Goal: Information Seeking & Learning: Learn about a topic

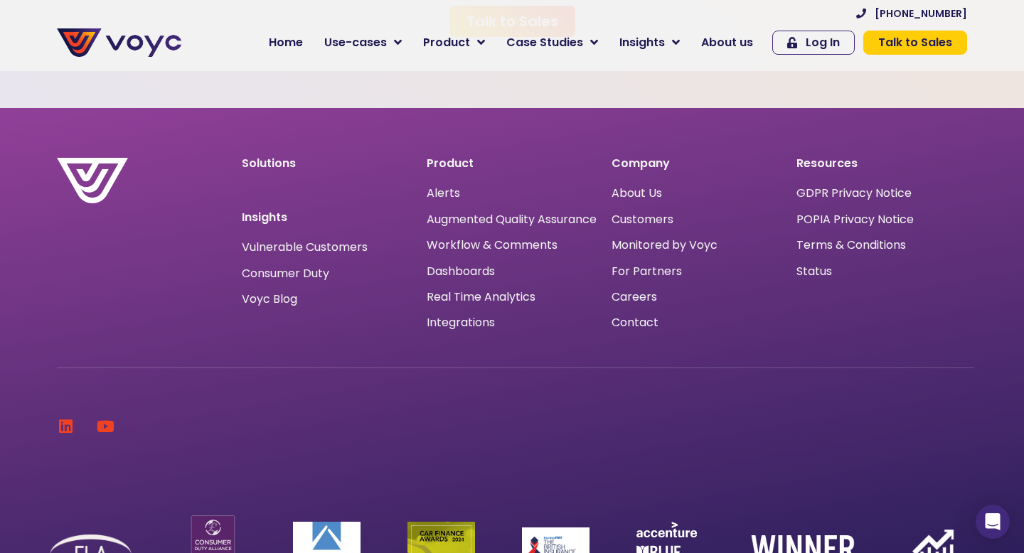
scroll to position [4231, 0]
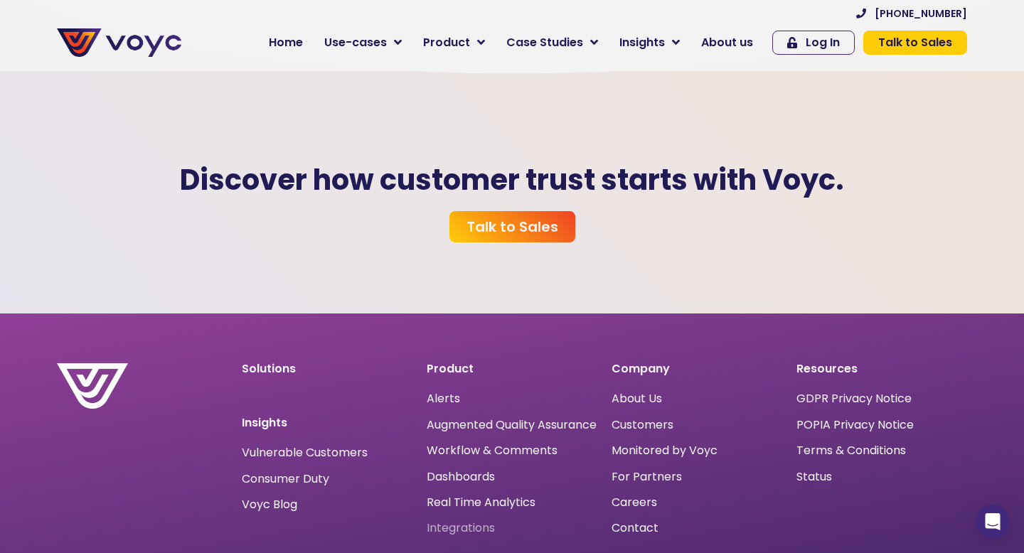
click at [471, 529] on span "Integrations" at bounding box center [461, 529] width 68 height 0
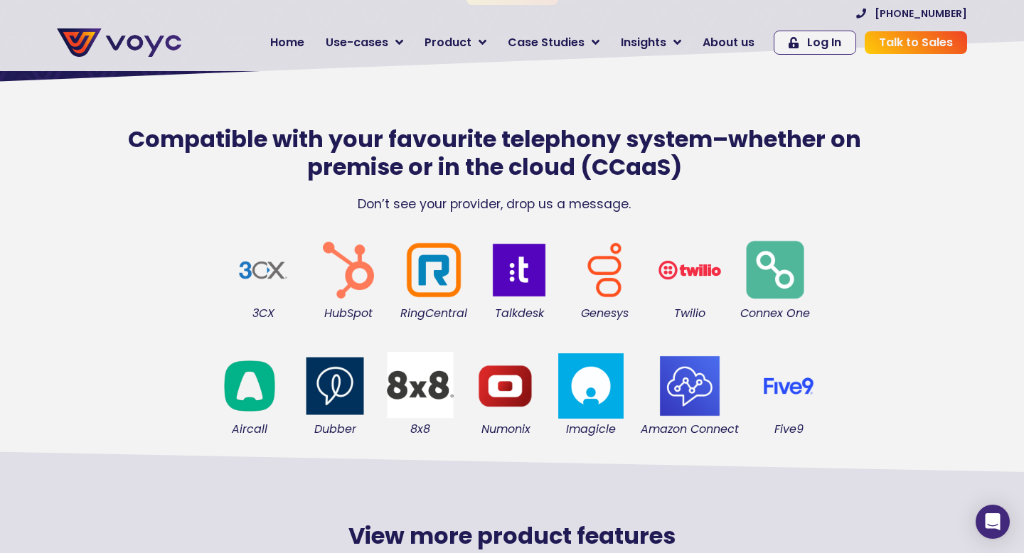
scroll to position [326, 0]
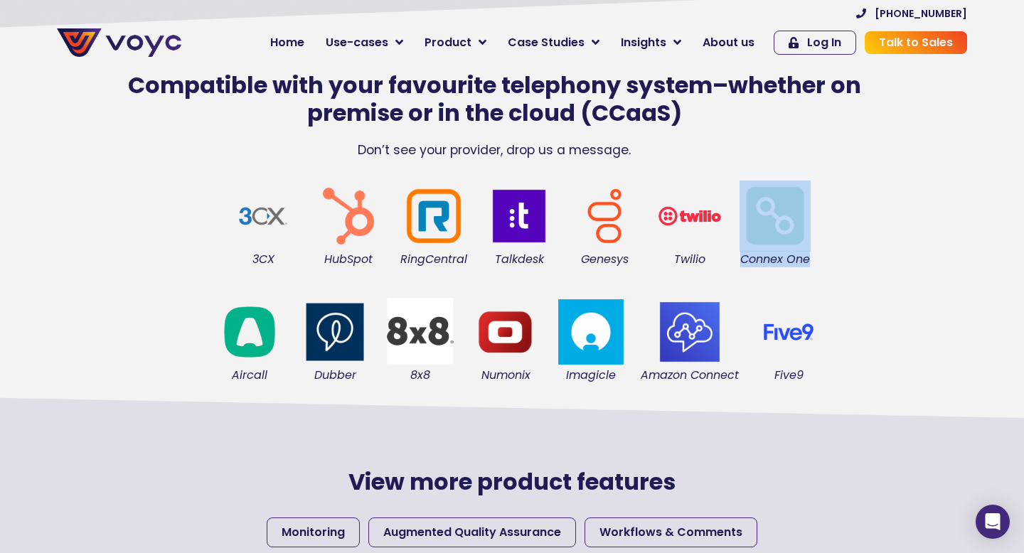
drag, startPoint x: 814, startPoint y: 263, endPoint x: 729, endPoint y: 264, distance: 84.7
click at [729, 265] on div "3CX HubSpot RingCentral Talkdesk Genesys Twilio Connex One" at bounding box center [519, 223] width 911 height 115
copy div "Connex One"
click at [757, 243] on img at bounding box center [775, 216] width 71 height 71
click at [790, 260] on figcaption "Connex One" at bounding box center [775, 260] width 71 height 16
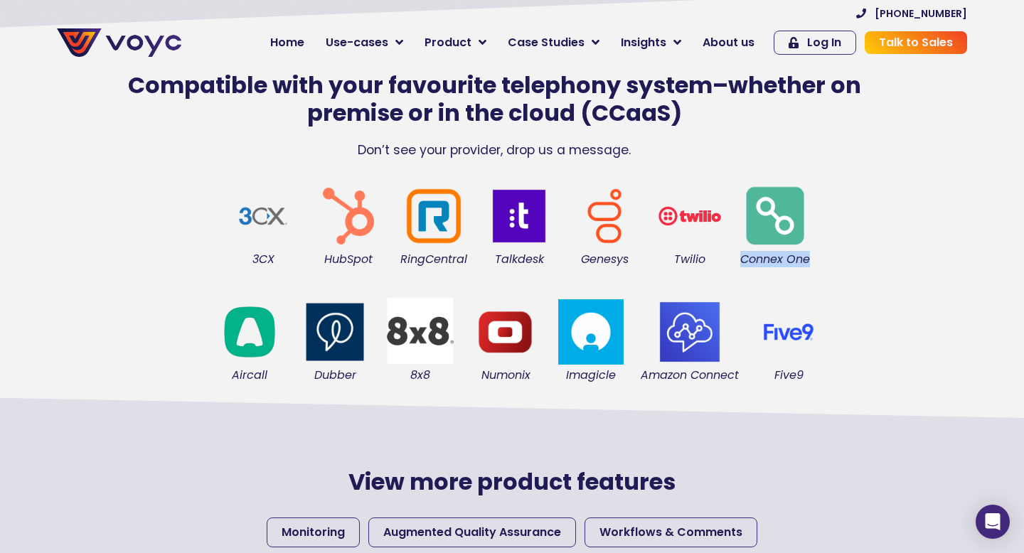
drag, startPoint x: 812, startPoint y: 260, endPoint x: 743, endPoint y: 261, distance: 69.0
click at [743, 261] on div "Connex One" at bounding box center [775, 224] width 85 height 101
copy figcaption "Connex One"
